Goal: Check status: Check status

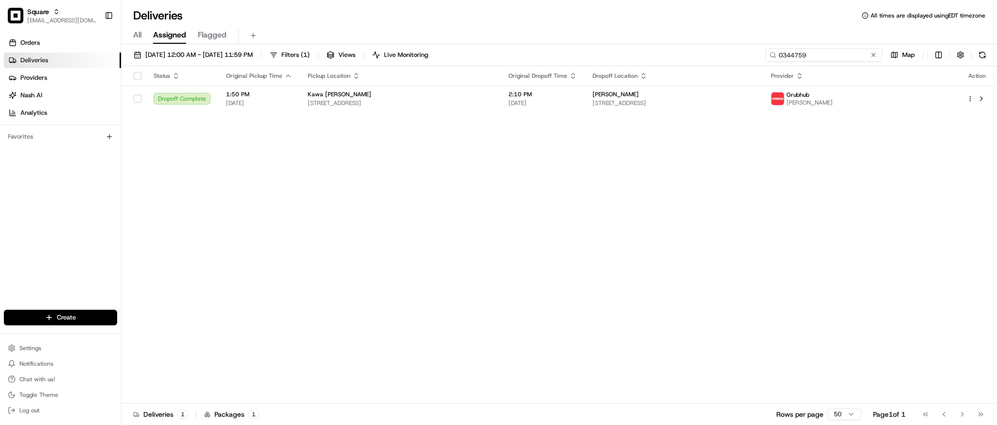
click at [815, 58] on input "0344759" at bounding box center [824, 55] width 117 height 14
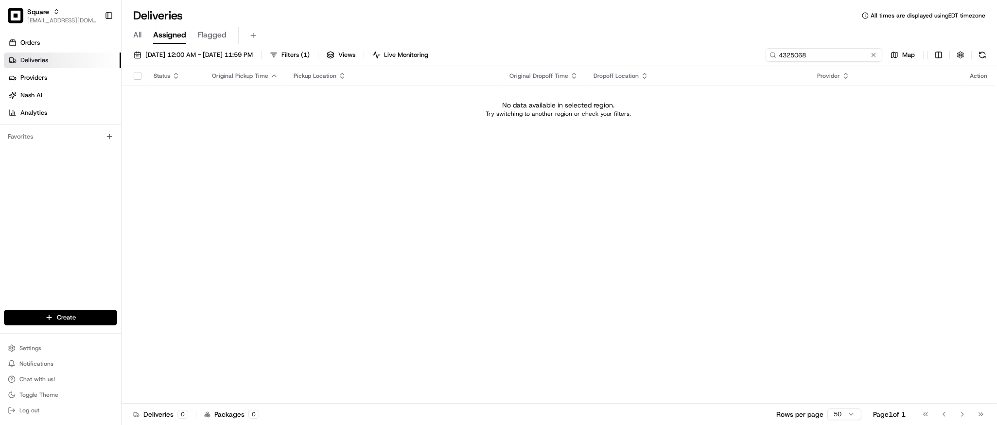
type input "4325068"
click at [779, 124] on td "No data available in selected region. Try switching to another region or check …" at bounding box center [559, 109] width 874 height 47
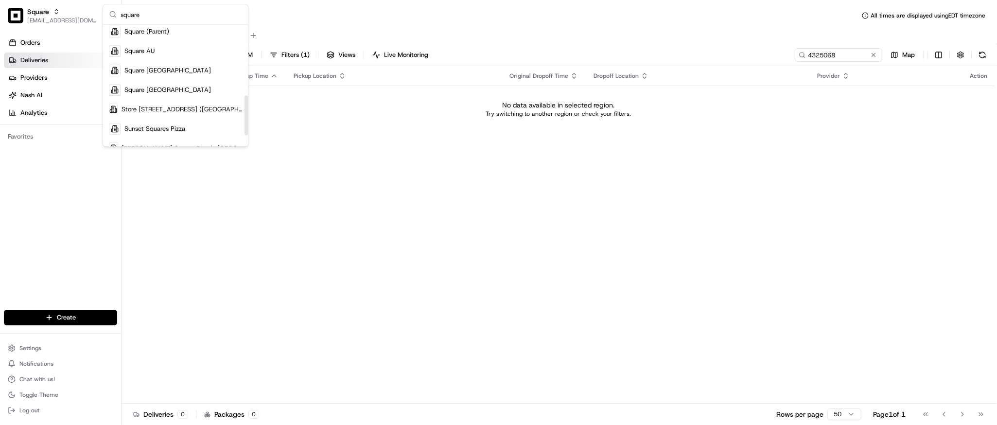
scroll to position [214, 0]
type input "square"
click at [164, 86] on div "Square UK" at bounding box center [175, 89] width 141 height 19
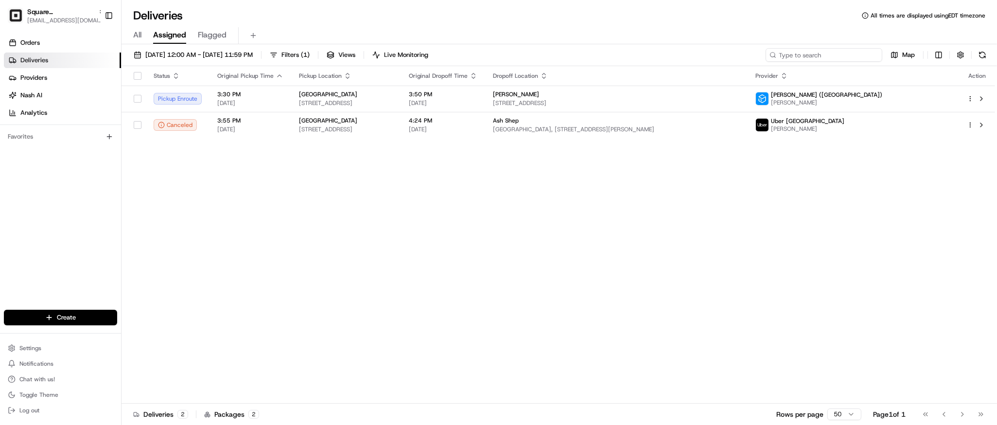
click at [815, 53] on input at bounding box center [824, 55] width 117 height 14
paste input "4325068"
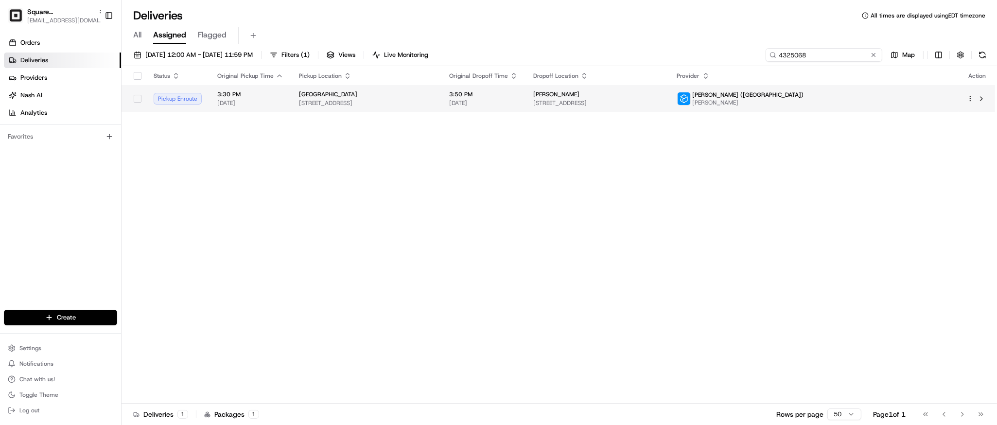
type input "4325068"
click at [526, 105] on td "3:50 PM 08/16/2025" at bounding box center [483, 99] width 84 height 26
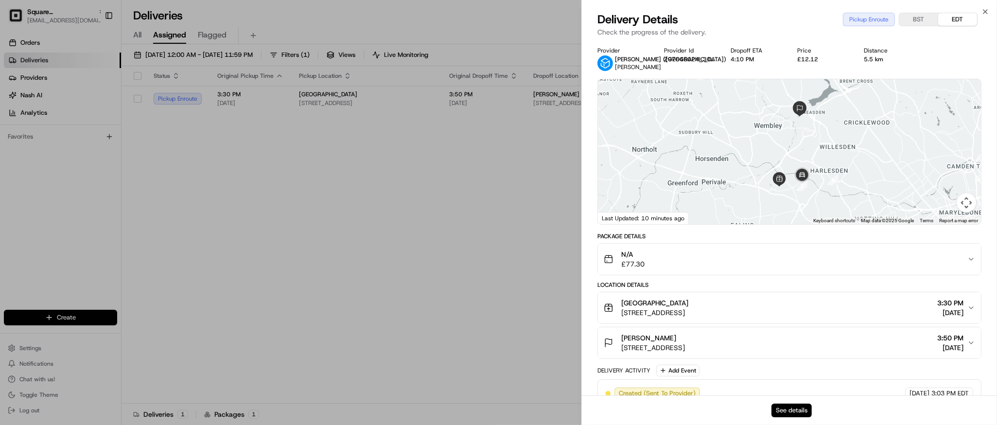
click at [795, 411] on button "See details" at bounding box center [792, 411] width 40 height 14
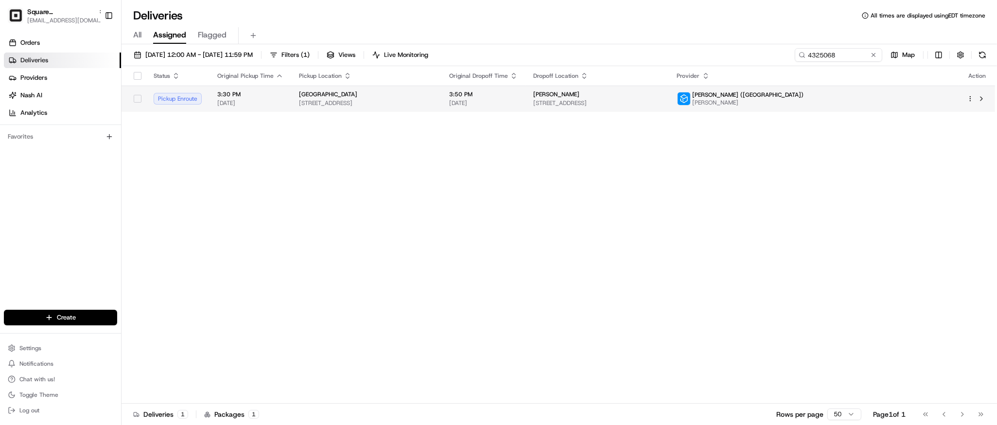
click at [434, 106] on span "17 Cumberland Business Pk, London NW10 7RT, UK" at bounding box center [366, 103] width 135 height 8
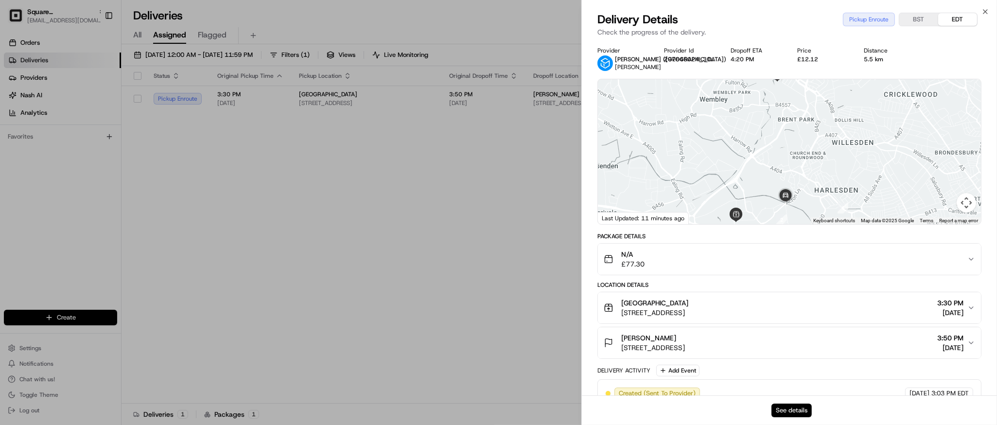
click at [778, 407] on button "See details" at bounding box center [792, 411] width 40 height 14
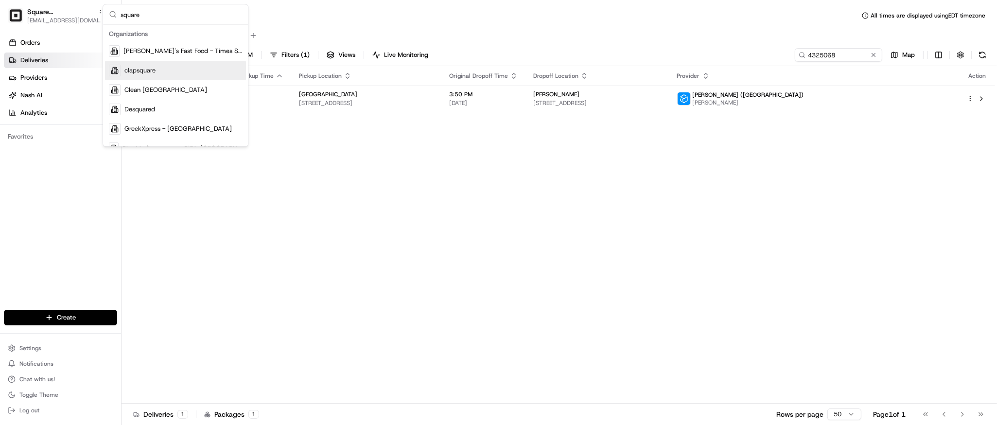
type input "square"
click at [878, 174] on div "Status Original Pickup Time Pickup Location Original Dropoff Time Dropoff Locat…" at bounding box center [559, 234] width 874 height 337
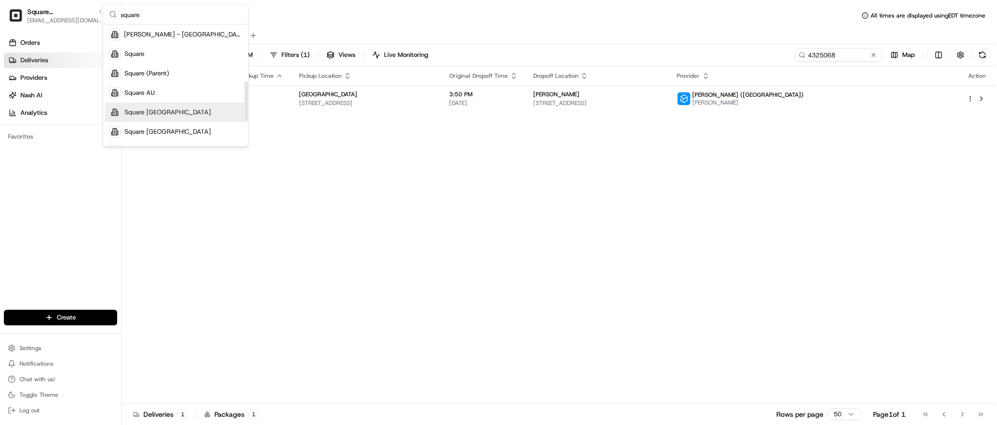
scroll to position [172, 0]
type input "square"
click at [165, 61] on div "Square" at bounding box center [175, 54] width 141 height 19
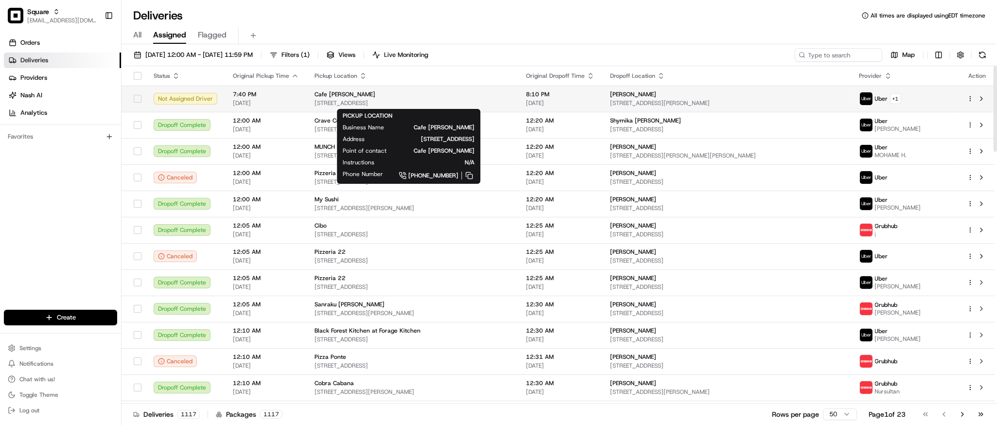
click at [426, 97] on div "Cafe Citti" at bounding box center [413, 94] width 196 height 8
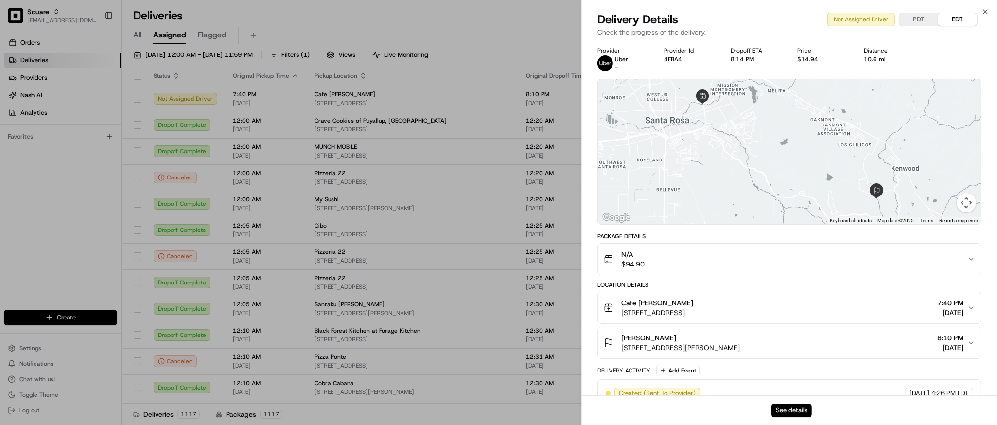
click at [792, 413] on button "See details" at bounding box center [792, 411] width 40 height 14
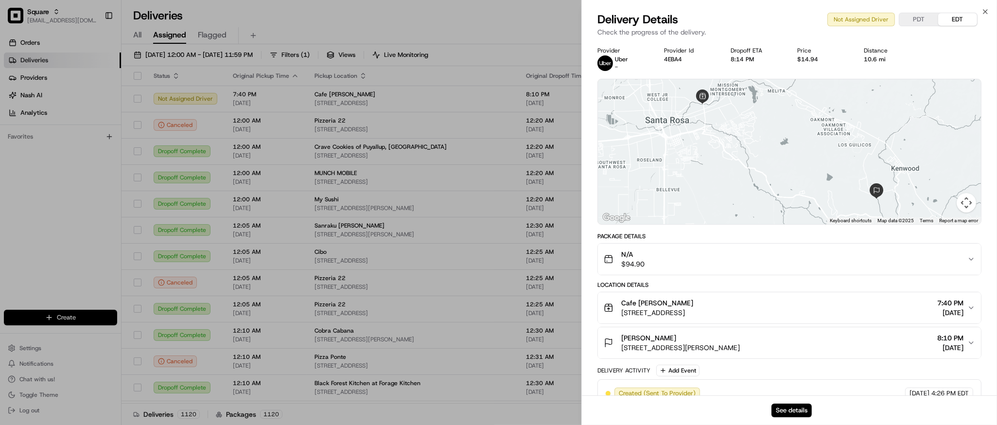
click at [846, 50] on div "Price" at bounding box center [822, 51] width 51 height 8
click at [794, 412] on button "See details" at bounding box center [792, 411] width 40 height 14
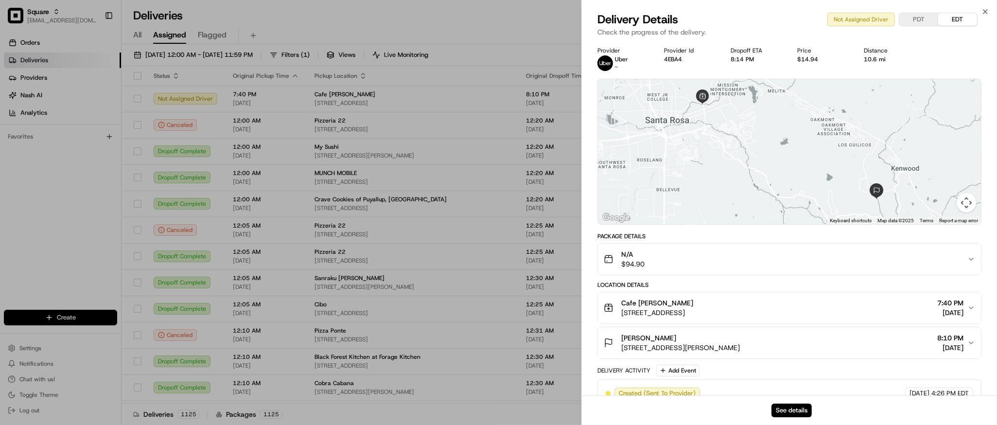
click at [929, 56] on div "Provider Uber - Provider Id 4EBA4 Dropoff ETA 8:14 PM Price $14.94 Distance 10.…" at bounding box center [790, 59] width 384 height 24
